Goal: Information Seeking & Learning: Learn about a topic

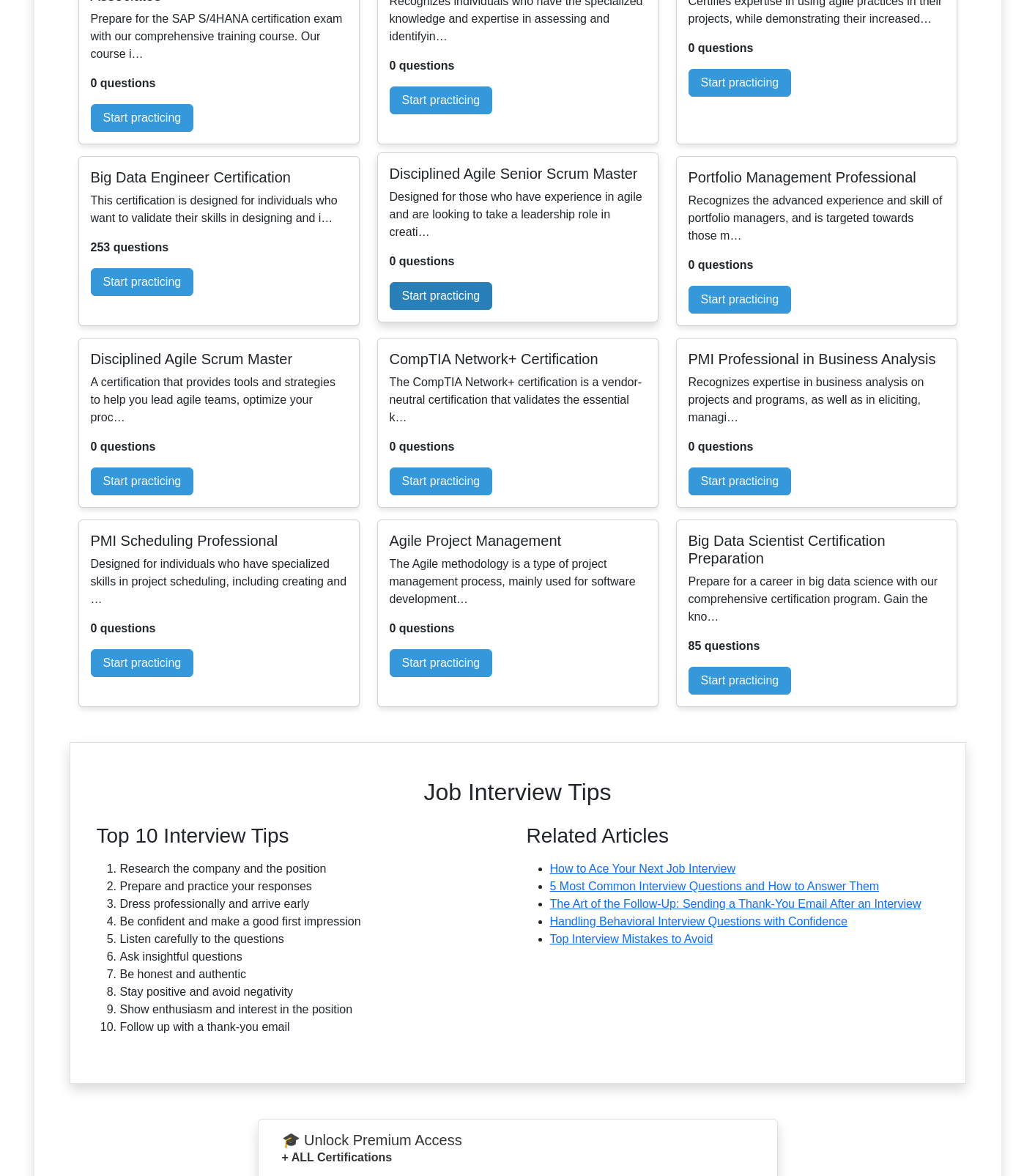
click at [493, 310] on link "Start practicing" at bounding box center [441, 296] width 103 height 28
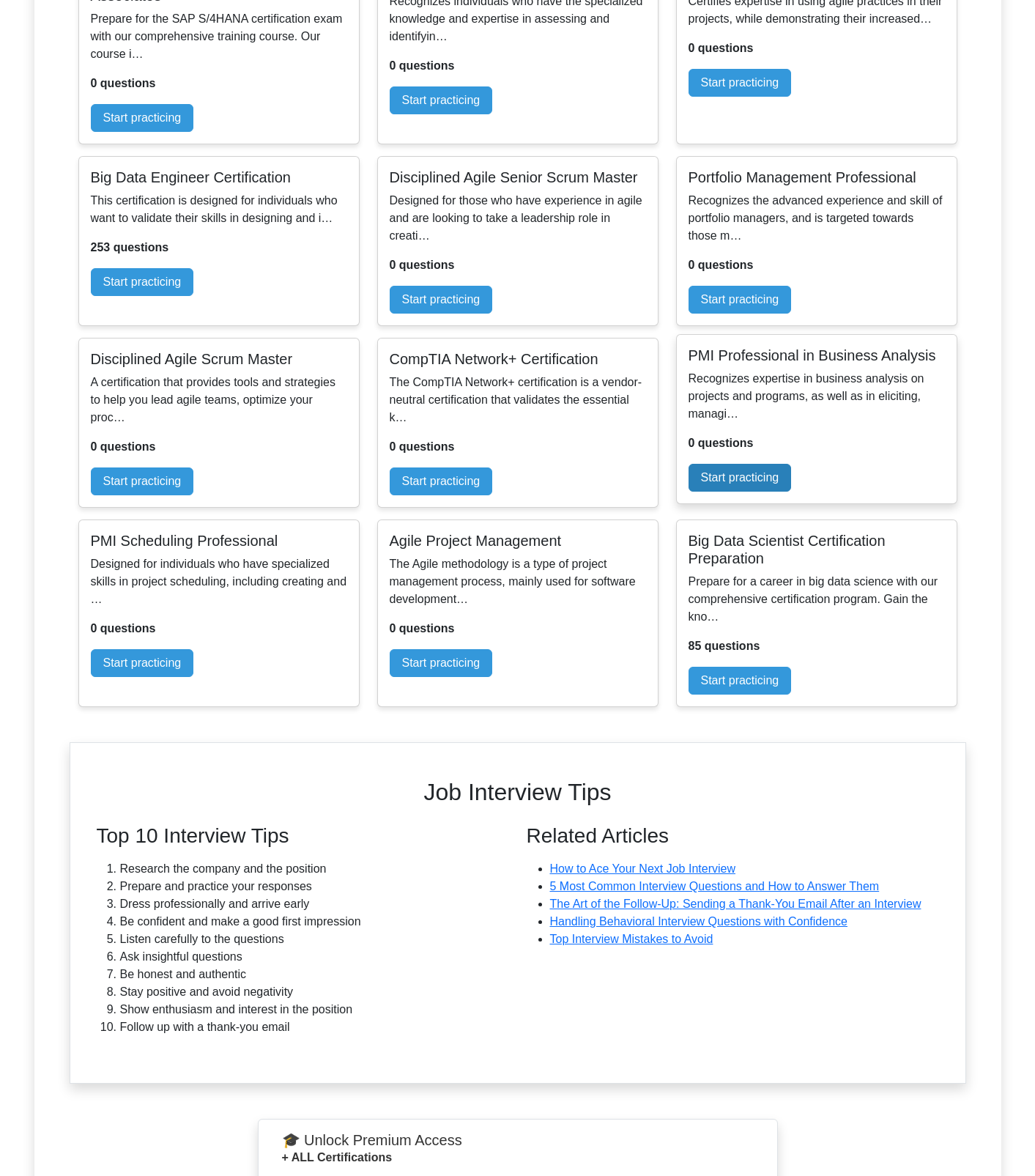
click at [792, 491] on link "Start practicing" at bounding box center [740, 477] width 103 height 28
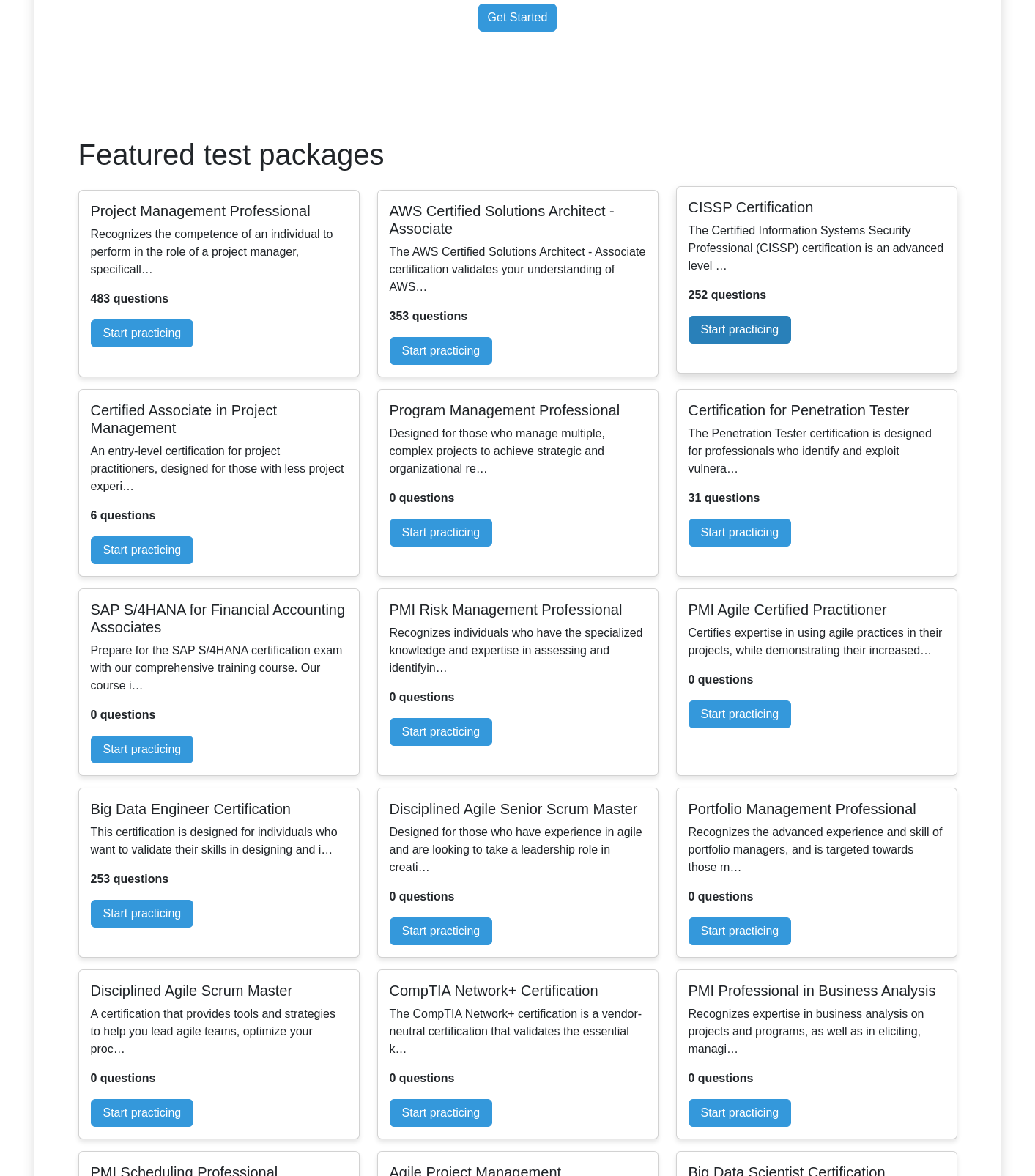
scroll to position [140, 0]
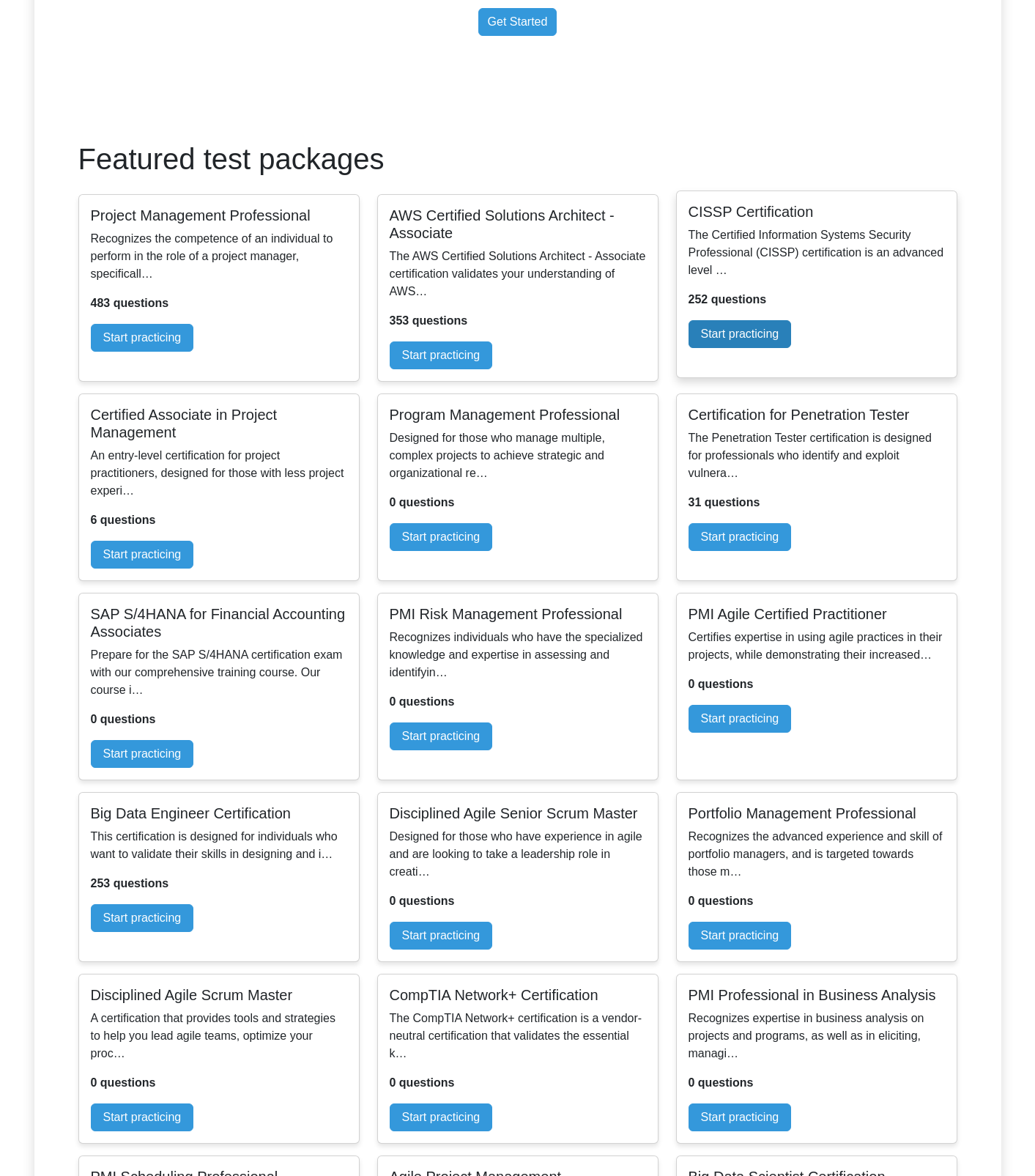
click at [792, 348] on link "Start practicing" at bounding box center [740, 333] width 103 height 28
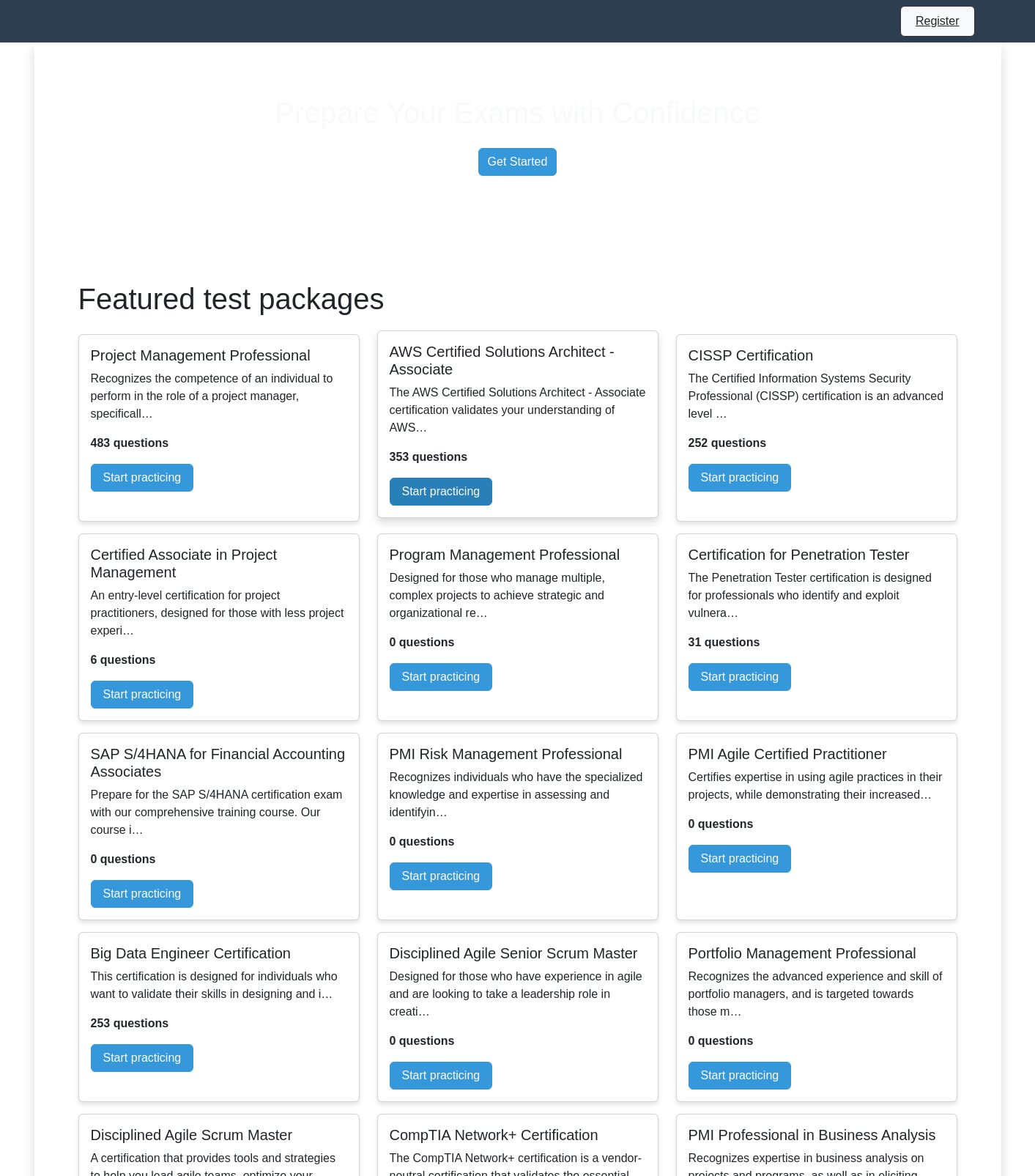
click at [493, 506] on link "Start practicing" at bounding box center [441, 491] width 103 height 28
